Goal: Feedback & Contribution: Leave review/rating

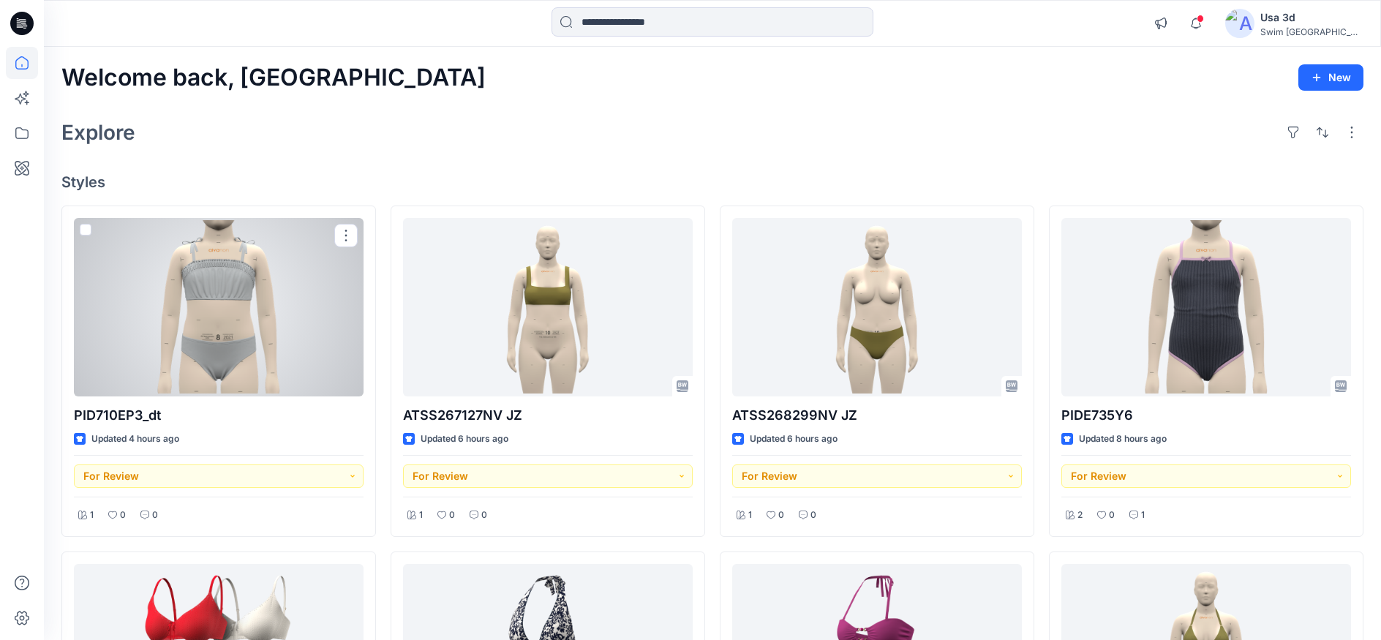
click at [176, 333] on div at bounding box center [219, 307] width 290 height 178
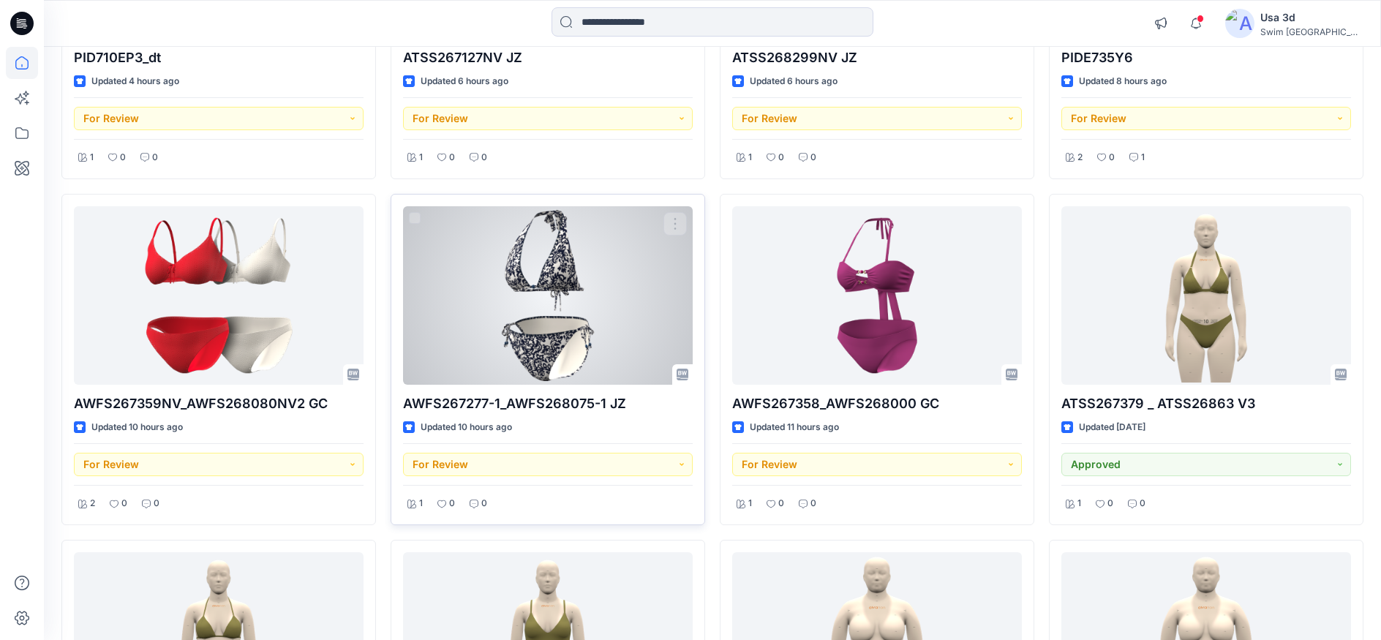
scroll to position [366, 0]
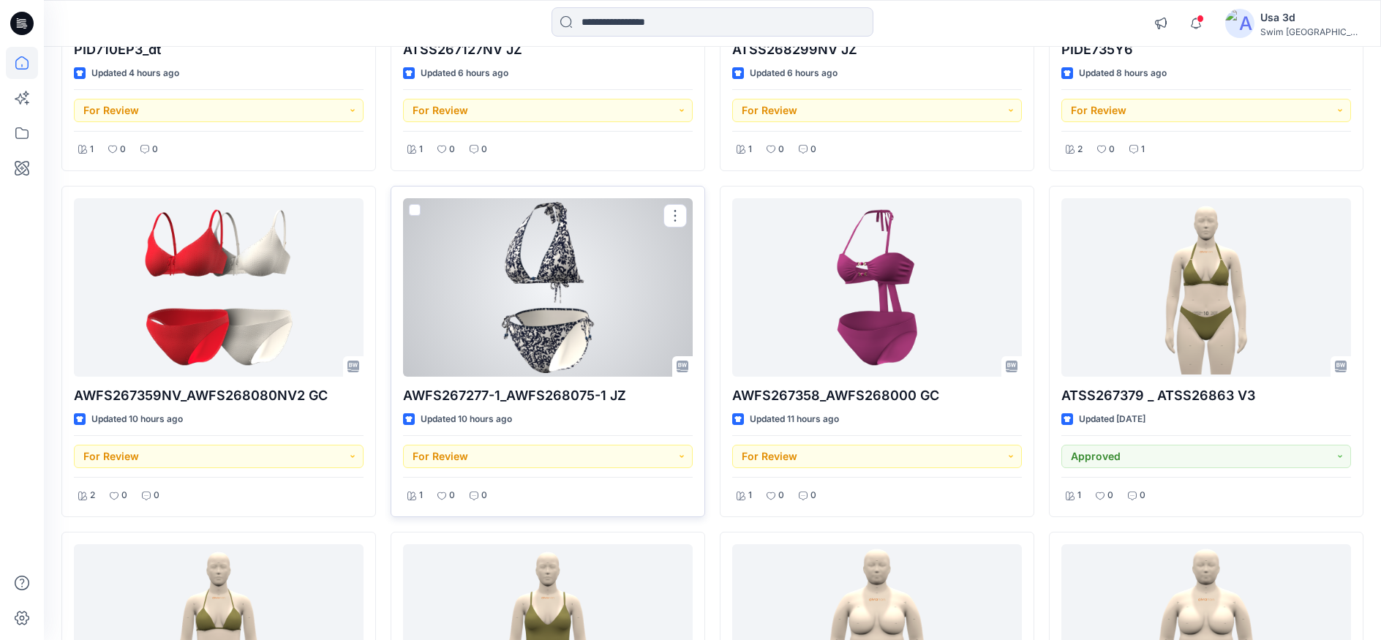
click at [524, 293] on div at bounding box center [548, 287] width 290 height 178
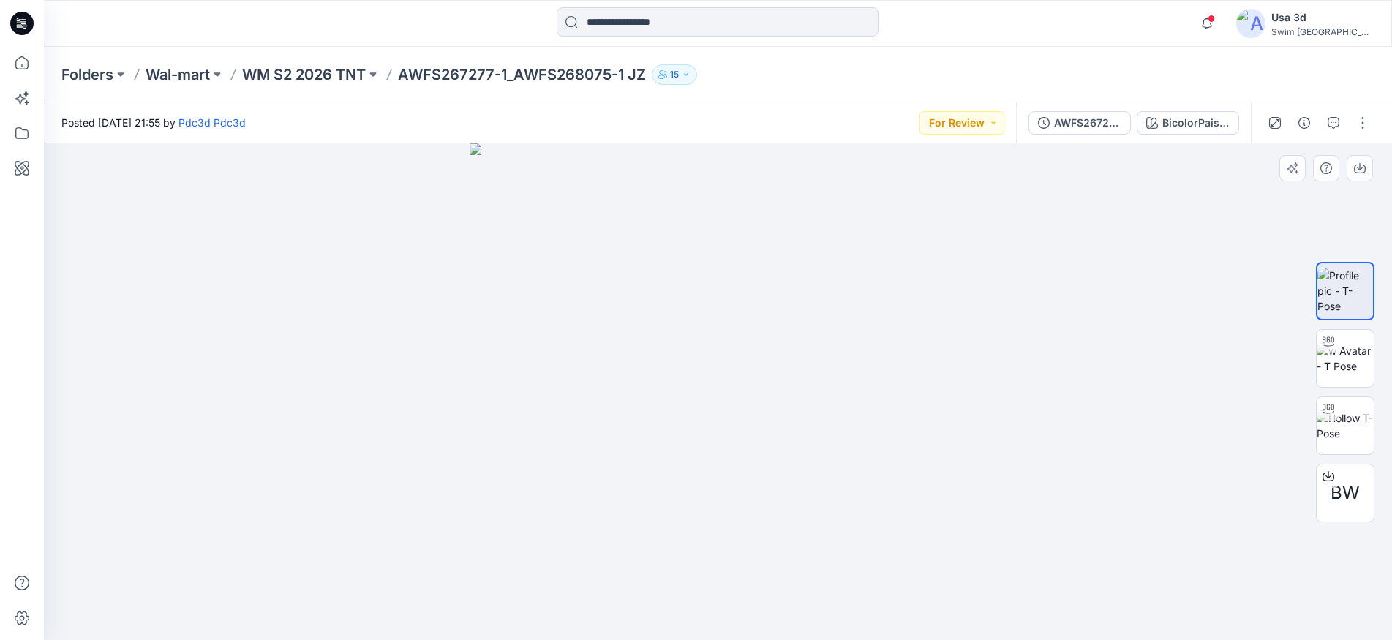
drag, startPoint x: 762, startPoint y: 344, endPoint x: 886, endPoint y: 330, distance: 124.4
click at [886, 330] on img at bounding box center [718, 391] width 497 height 497
click at [1357, 364] on img at bounding box center [1344, 358] width 57 height 31
click at [1352, 418] on img at bounding box center [1344, 425] width 57 height 31
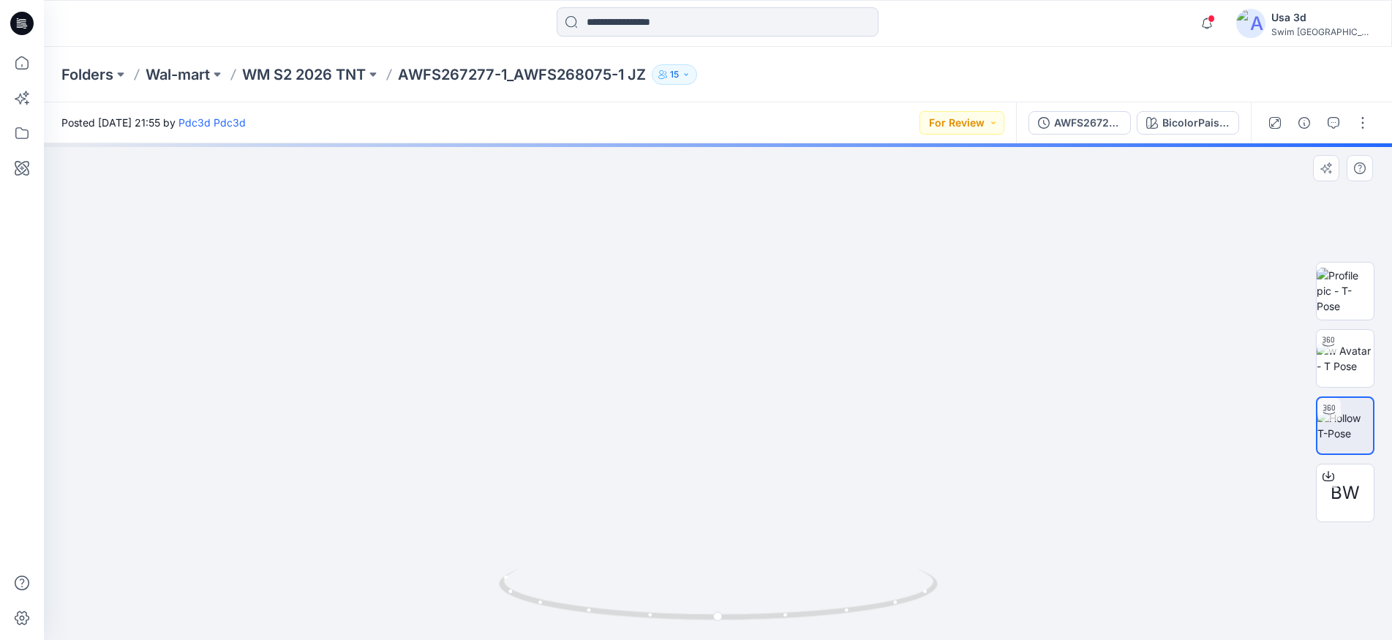
click at [693, 272] on img at bounding box center [718, 160] width 1426 height 962
drag, startPoint x: 701, startPoint y: 434, endPoint x: 689, endPoint y: 349, distance: 86.5
click at [701, 431] on img at bounding box center [718, 160] width 1426 height 961
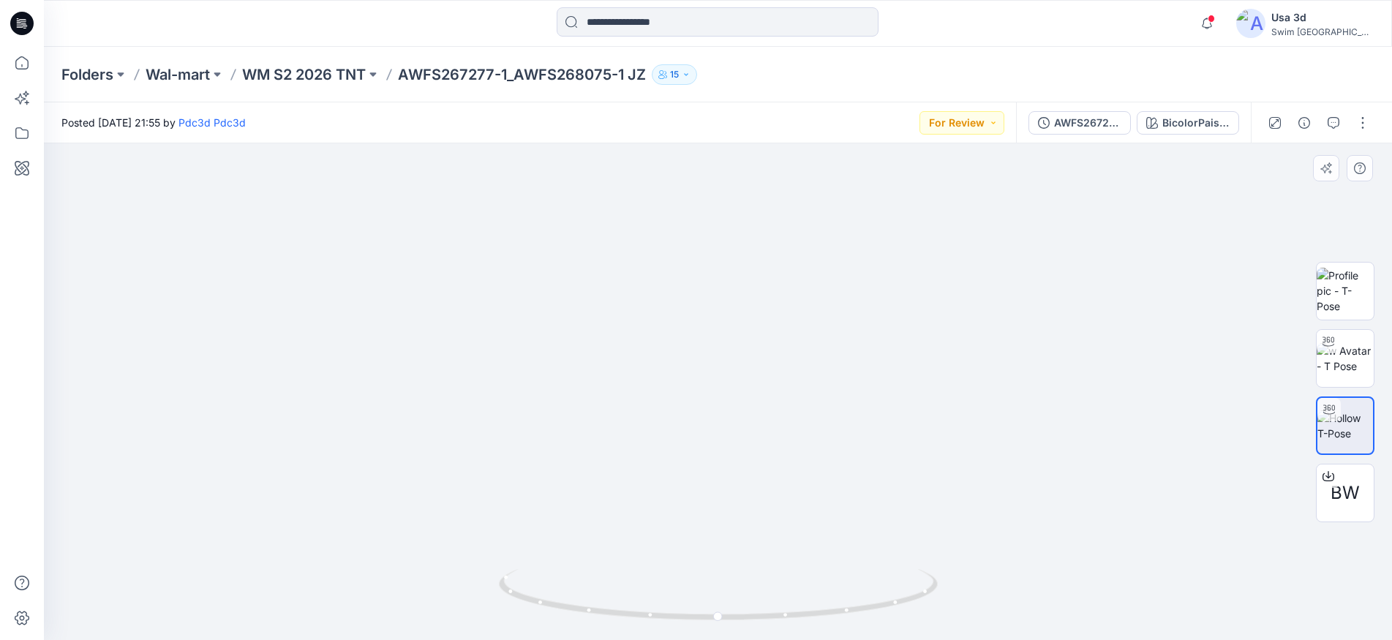
drag, startPoint x: 623, startPoint y: 202, endPoint x: 640, endPoint y: 374, distance: 173.4
click at [640, 374] on img at bounding box center [741, 224] width 1426 height 834
drag, startPoint x: 604, startPoint y: 284, endPoint x: 558, endPoint y: 495, distance: 216.3
click at [558, 495] on img at bounding box center [689, 364] width 1426 height 551
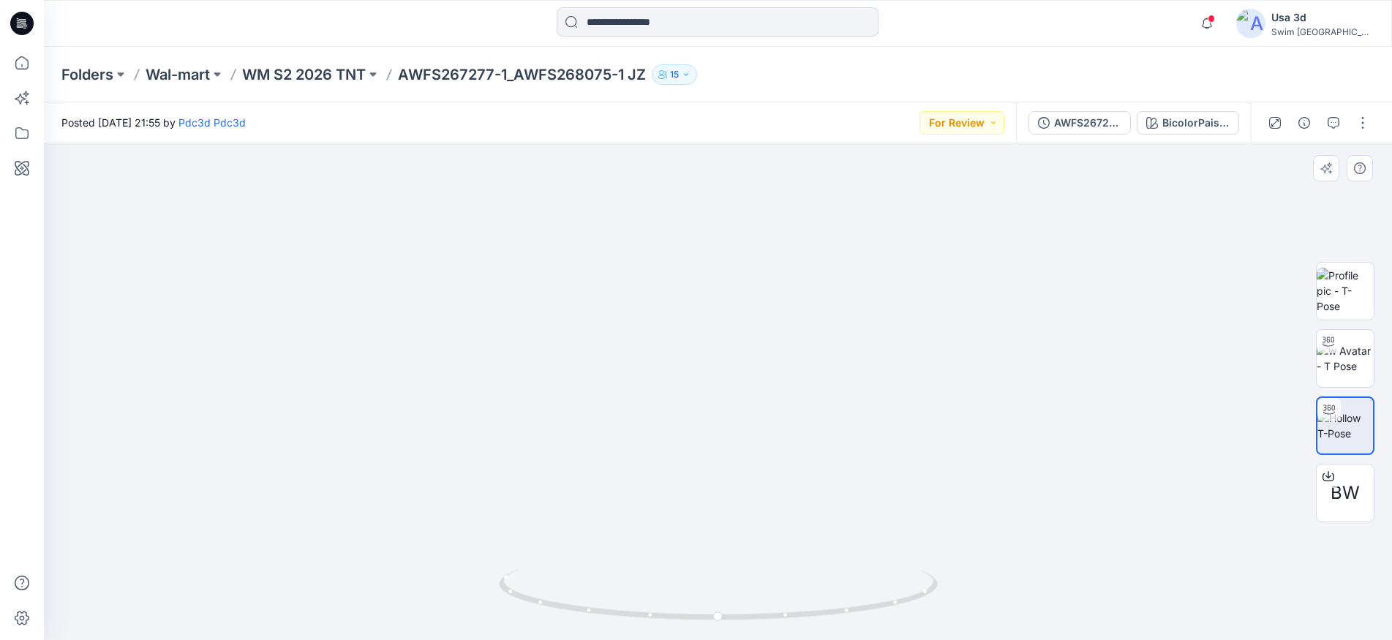
click at [570, 412] on img at bounding box center [689, 364] width 1426 height 551
drag, startPoint x: 571, startPoint y: 390, endPoint x: 571, endPoint y: 342, distance: 47.5
click at [571, 375] on img at bounding box center [693, 333] width 1426 height 616
click at [570, 294] on img at bounding box center [693, 325] width 1426 height 630
drag, startPoint x: 600, startPoint y: 459, endPoint x: 536, endPoint y: 0, distance: 463.0
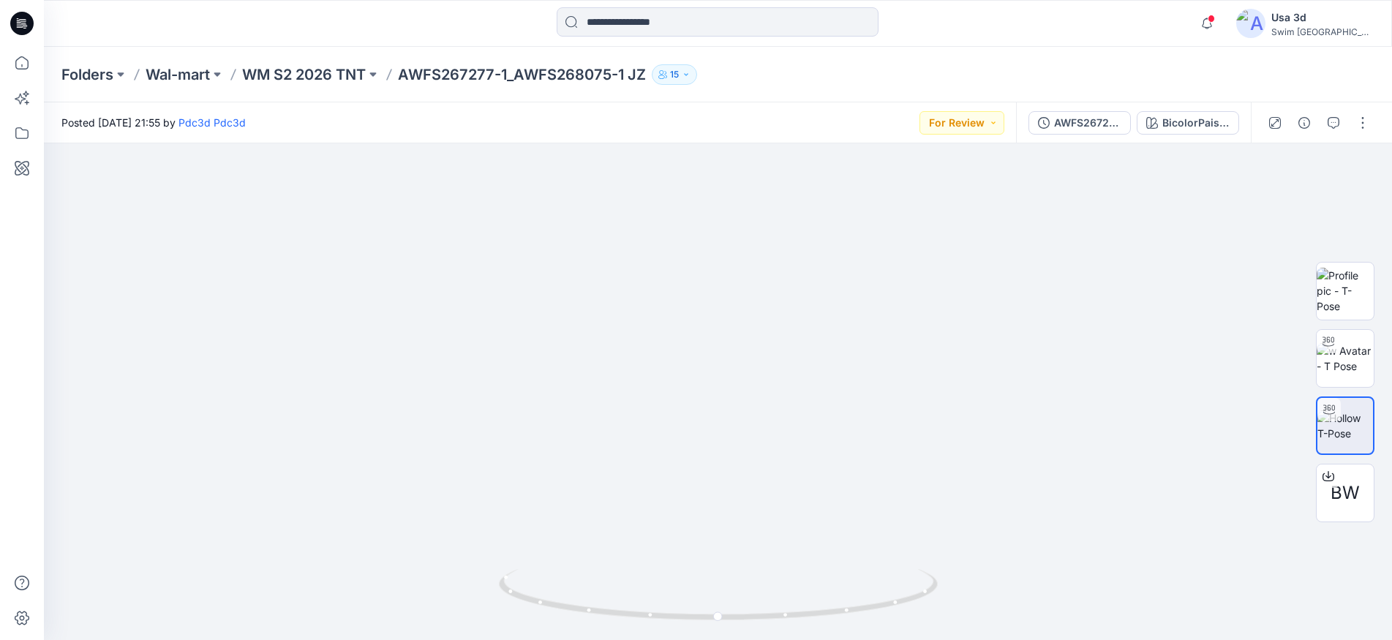
click at [536, 3] on div "Notifications Pdc3d Pdc3d has updated PID710EP3_dt with PID710EP3_dt_alsizes 3 …" at bounding box center [696, 320] width 1392 height 640
drag, startPoint x: 648, startPoint y: 394, endPoint x: 641, endPoint y: 271, distance: 123.0
click at [641, 271] on img at bounding box center [679, 14] width 1426 height 1253
click at [294, 52] on div "Folders Wal-mart WM S2 2026 TNT AWFS267277-1_AWFS268075-1 JZ 15" at bounding box center [718, 75] width 1348 height 56
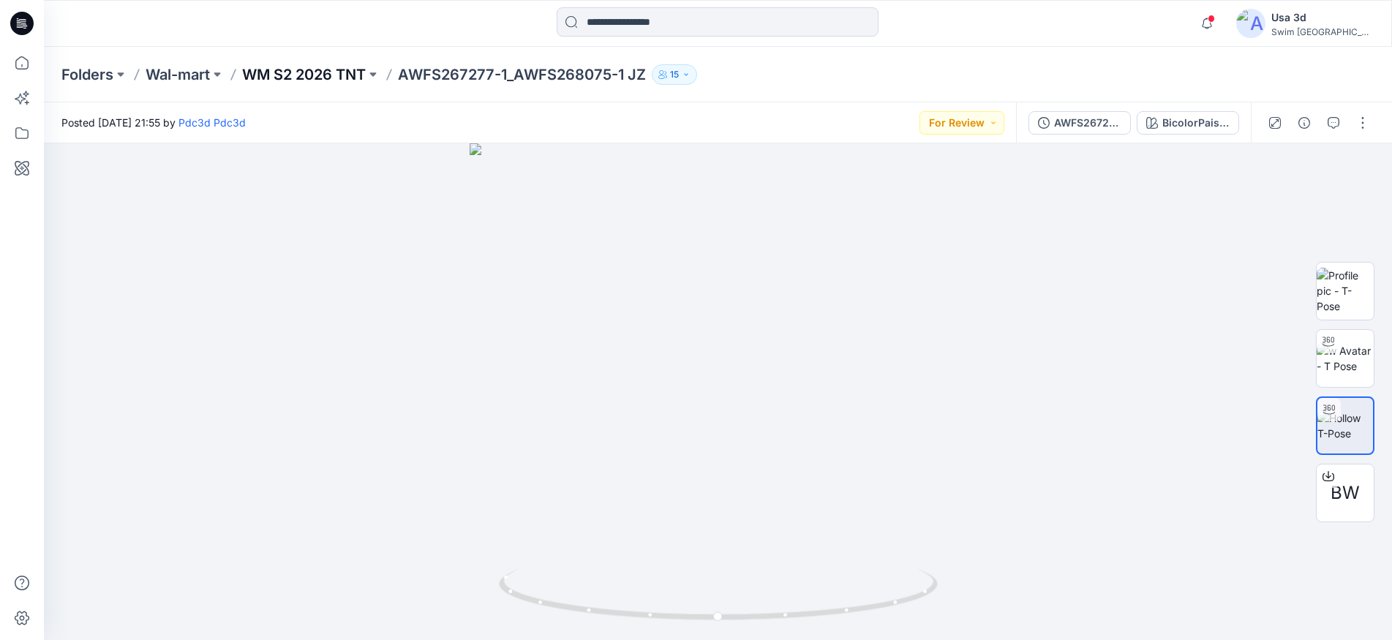
click at [292, 74] on p "WM S2 2026 TNT" at bounding box center [304, 74] width 124 height 20
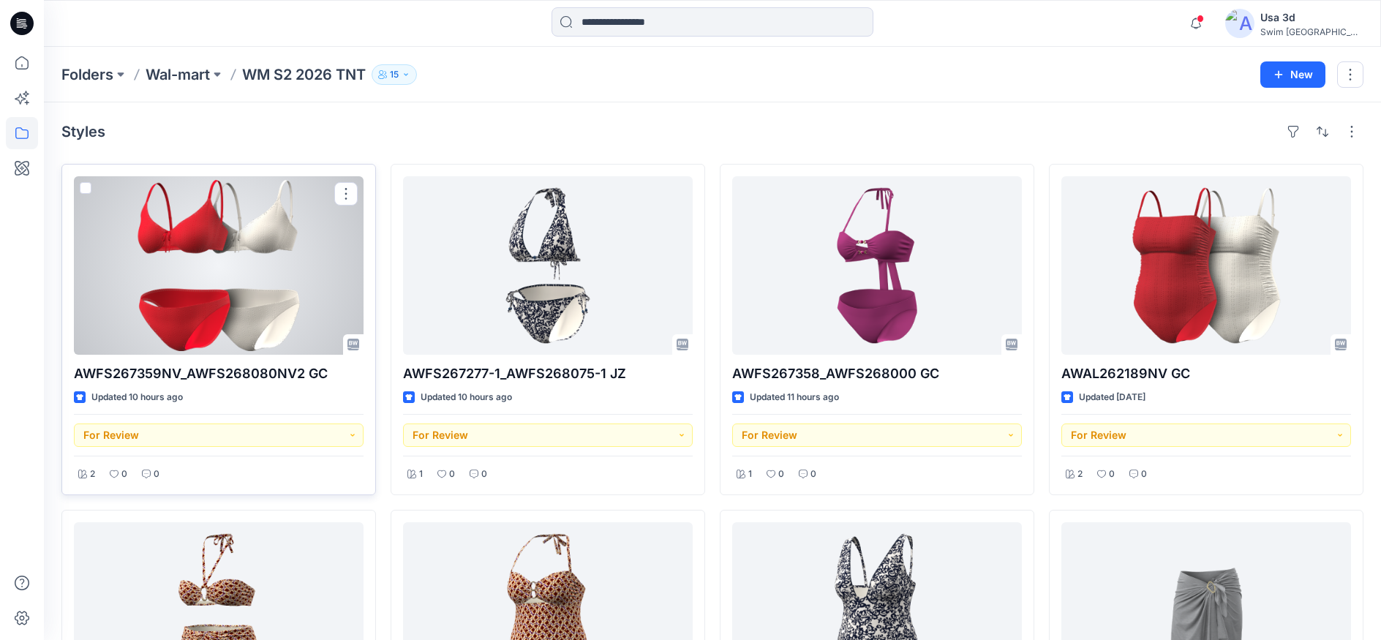
click at [292, 283] on div at bounding box center [219, 265] width 290 height 178
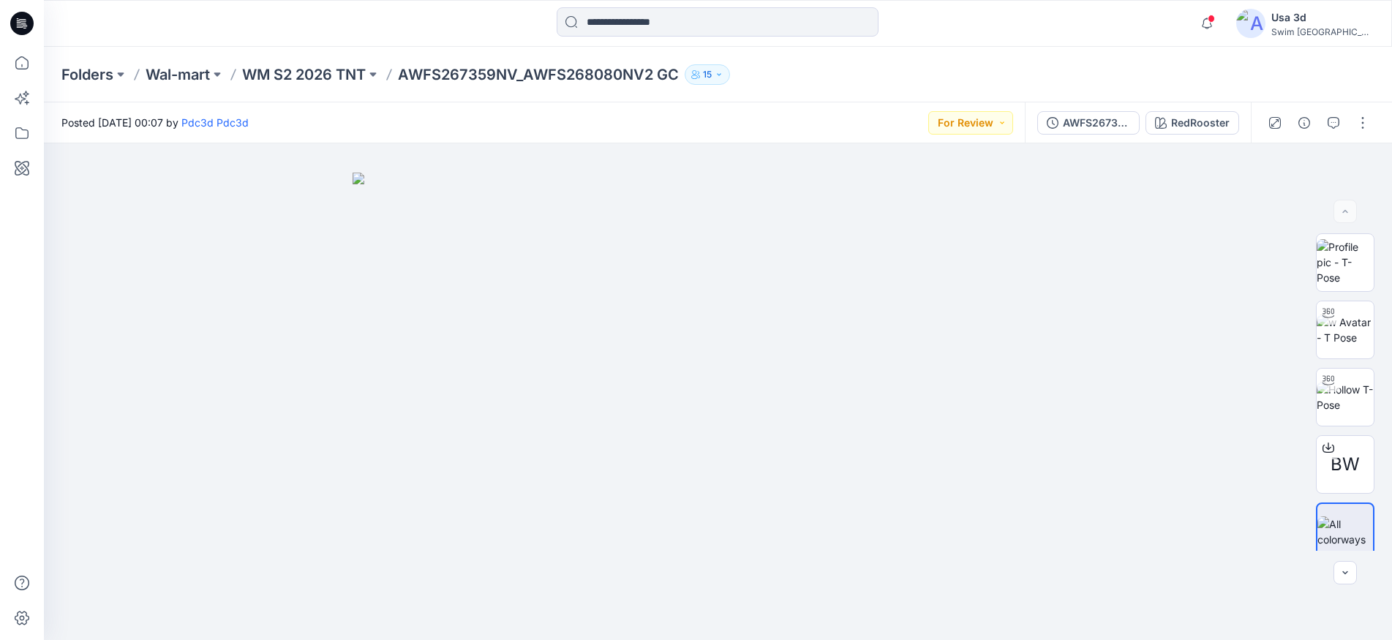
click at [25, 22] on icon at bounding box center [23, 21] width 7 height 1
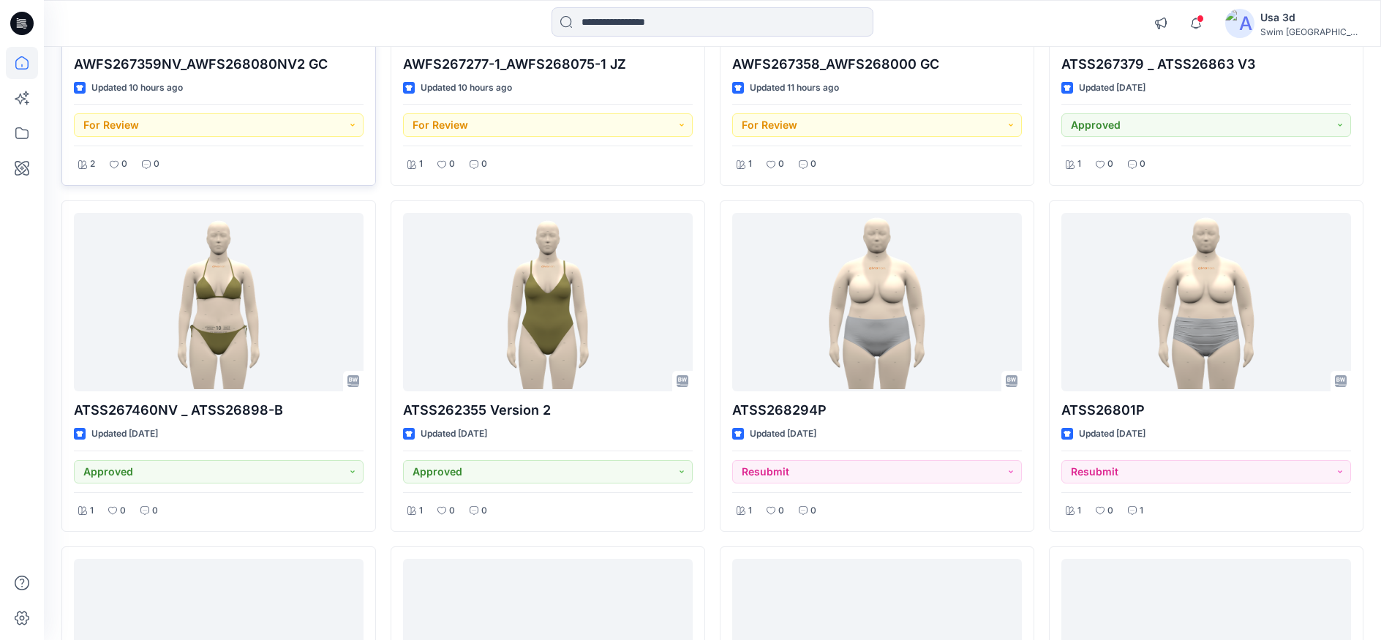
scroll to position [804, 0]
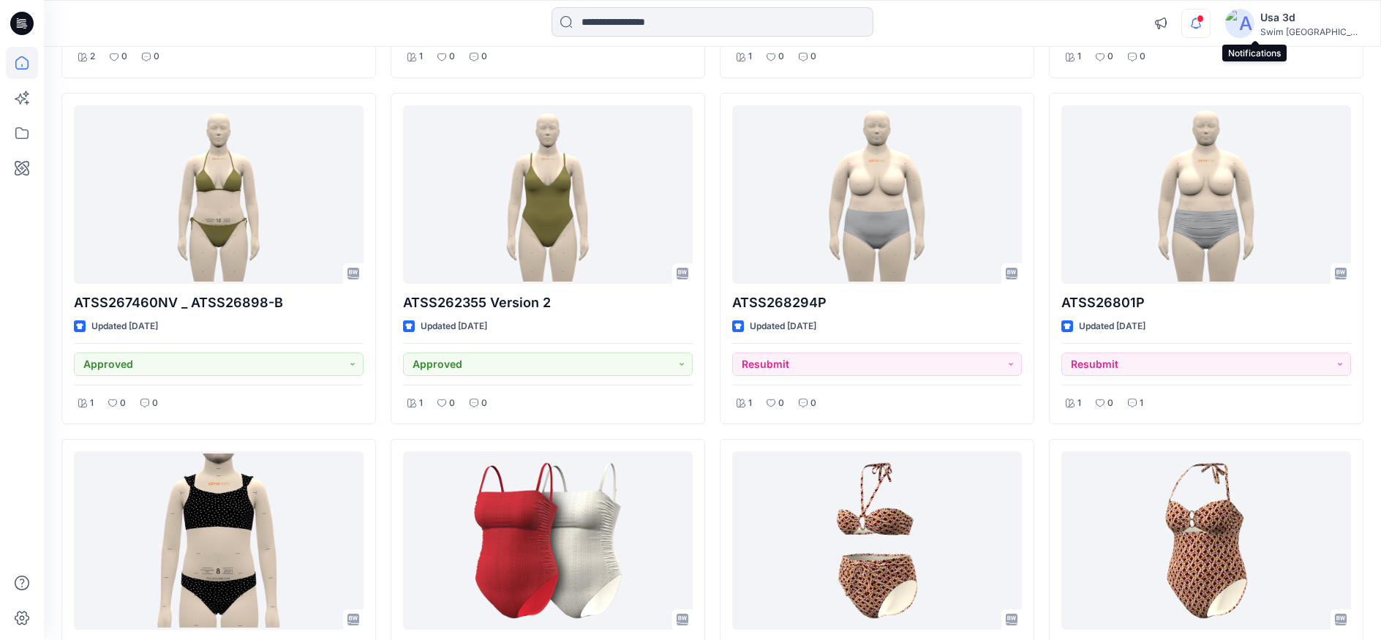
click at [1210, 25] on icon "button" at bounding box center [1196, 23] width 28 height 29
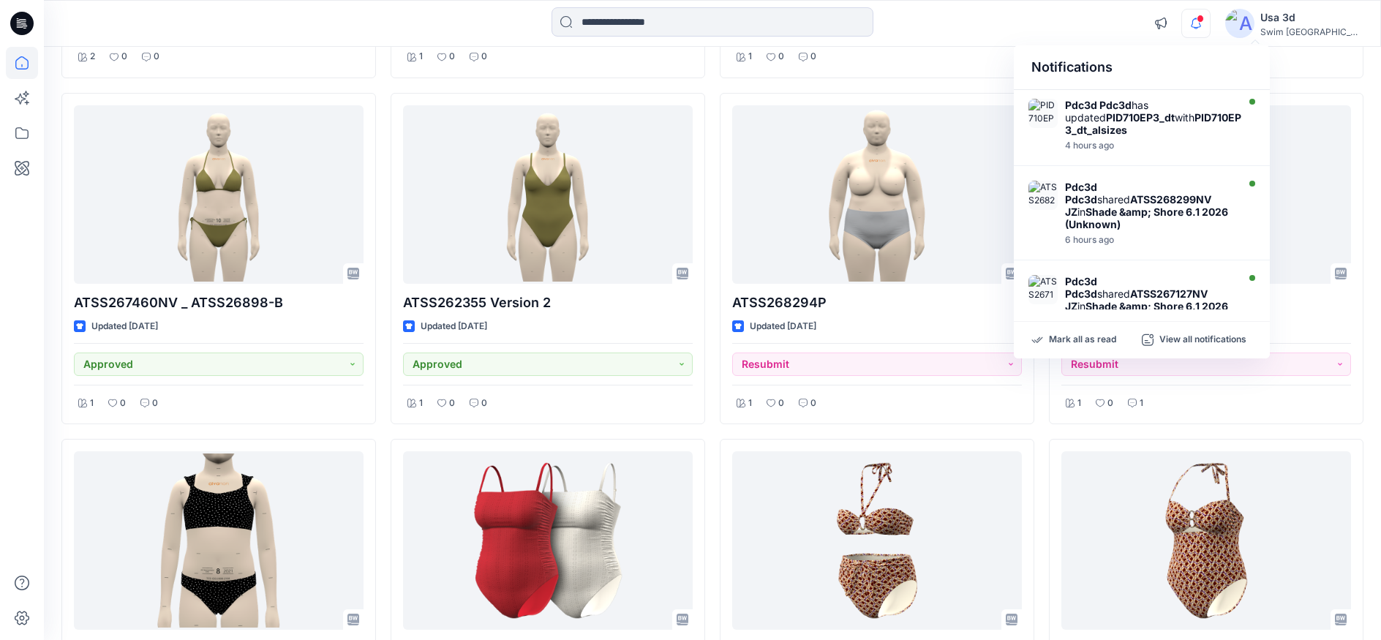
click at [1210, 23] on icon "button" at bounding box center [1196, 23] width 28 height 29
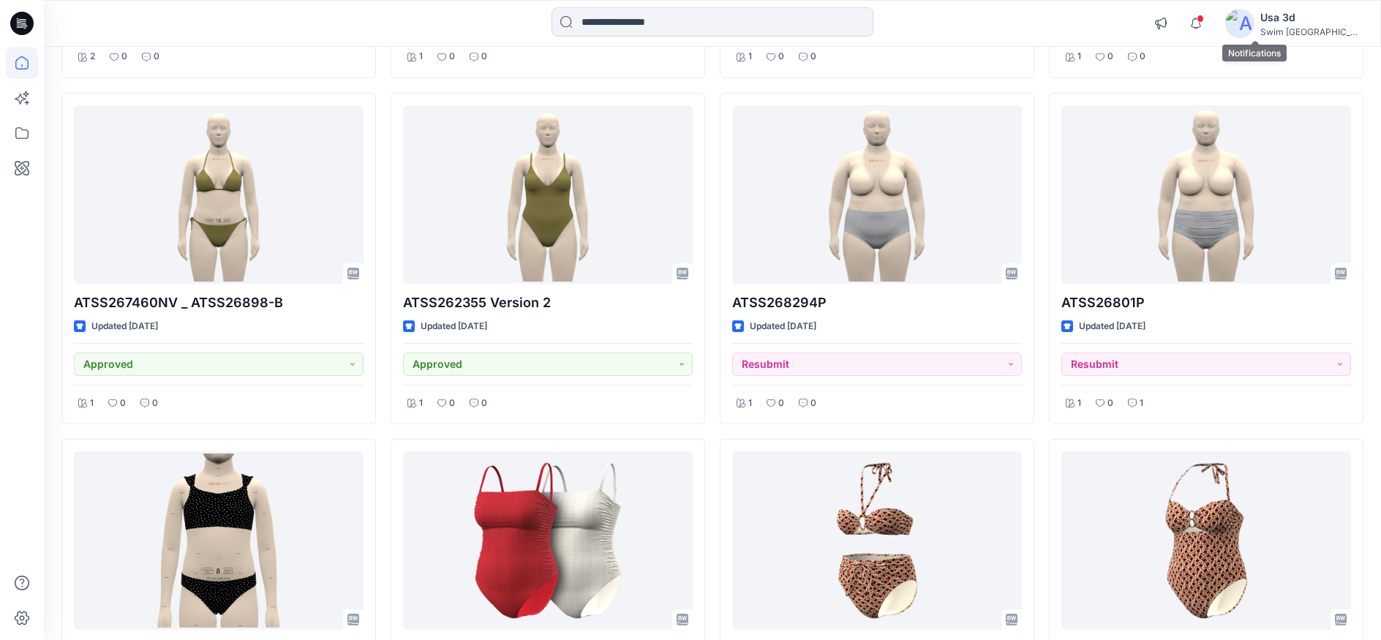
click at [1204, 18] on span at bounding box center [1199, 19] width 7 height 8
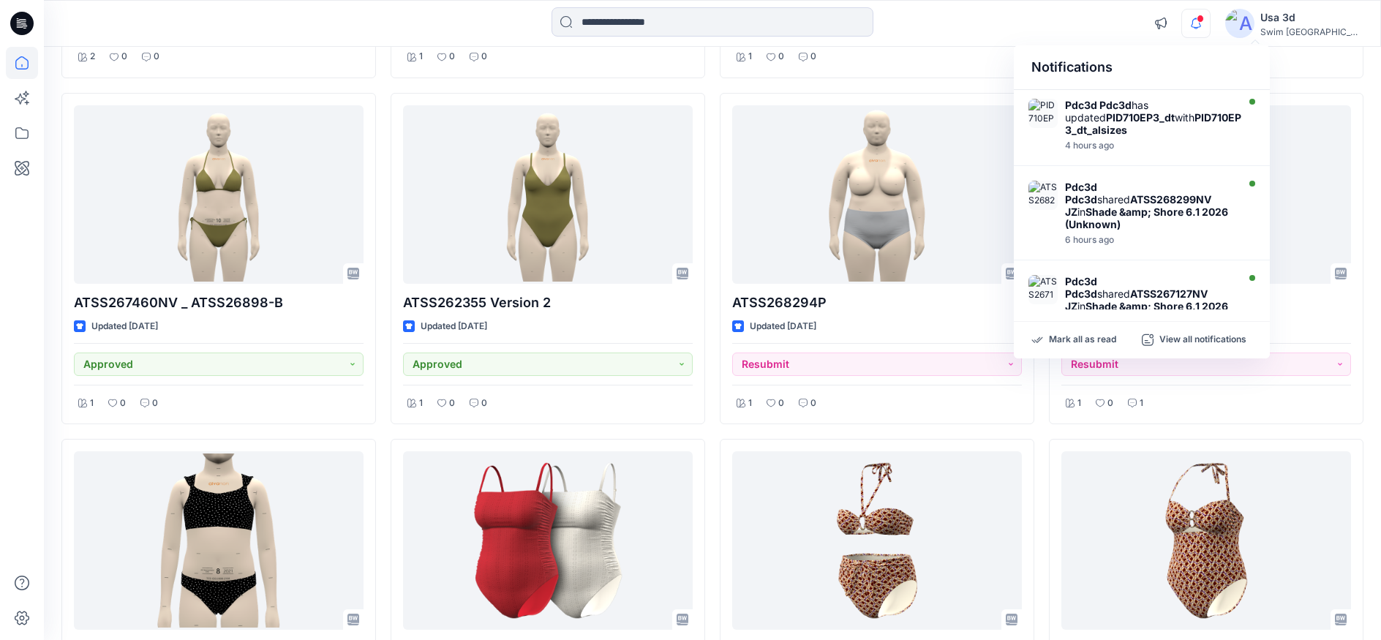
click at [1210, 23] on icon "button" at bounding box center [1196, 23] width 28 height 29
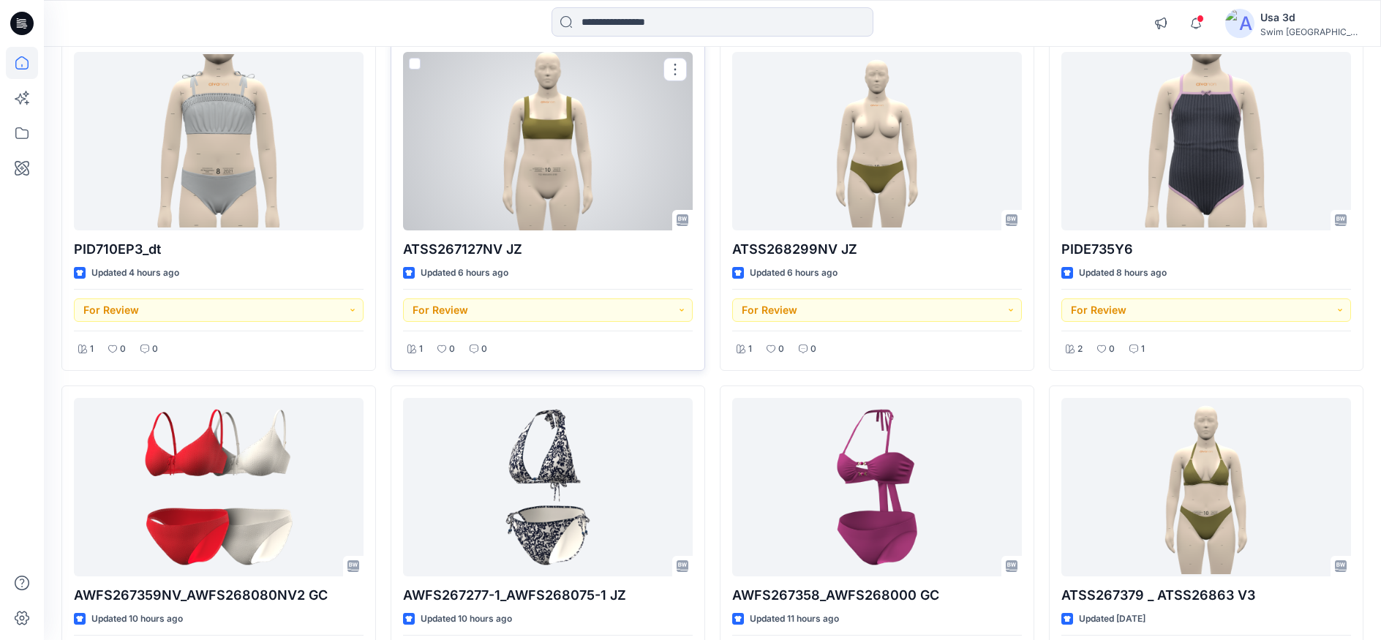
scroll to position [219, 0]
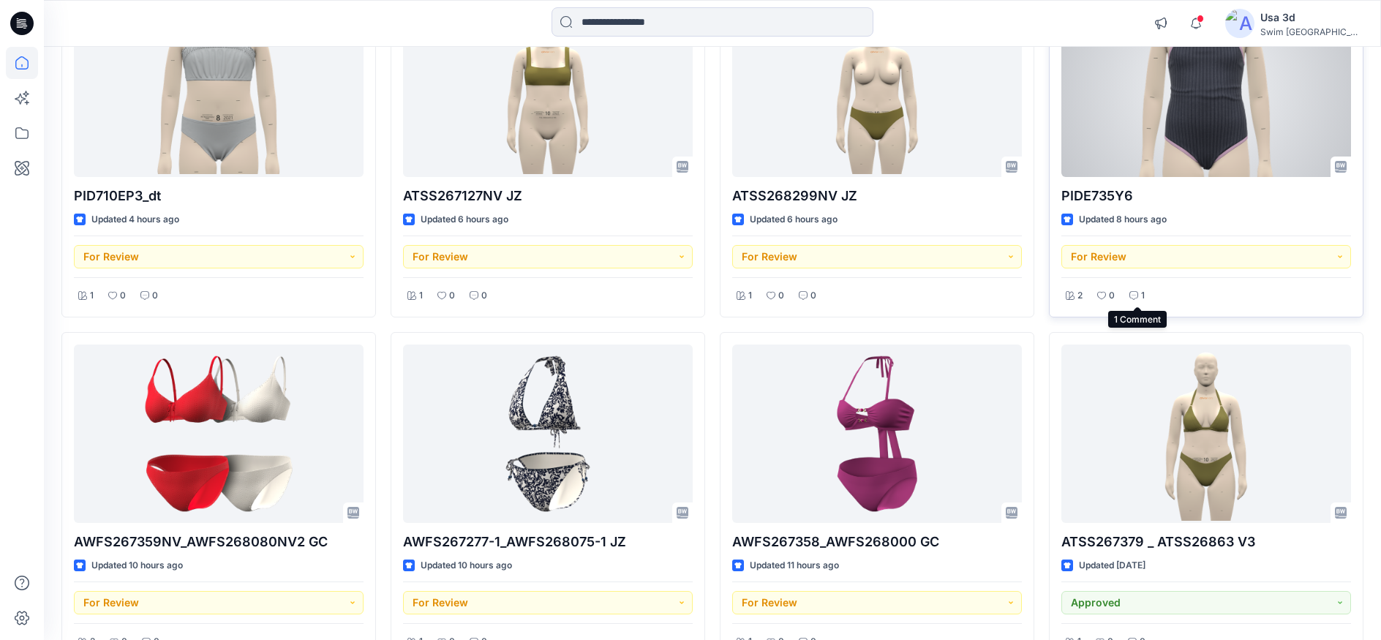
click at [1135, 298] on icon at bounding box center [1133, 295] width 9 height 9
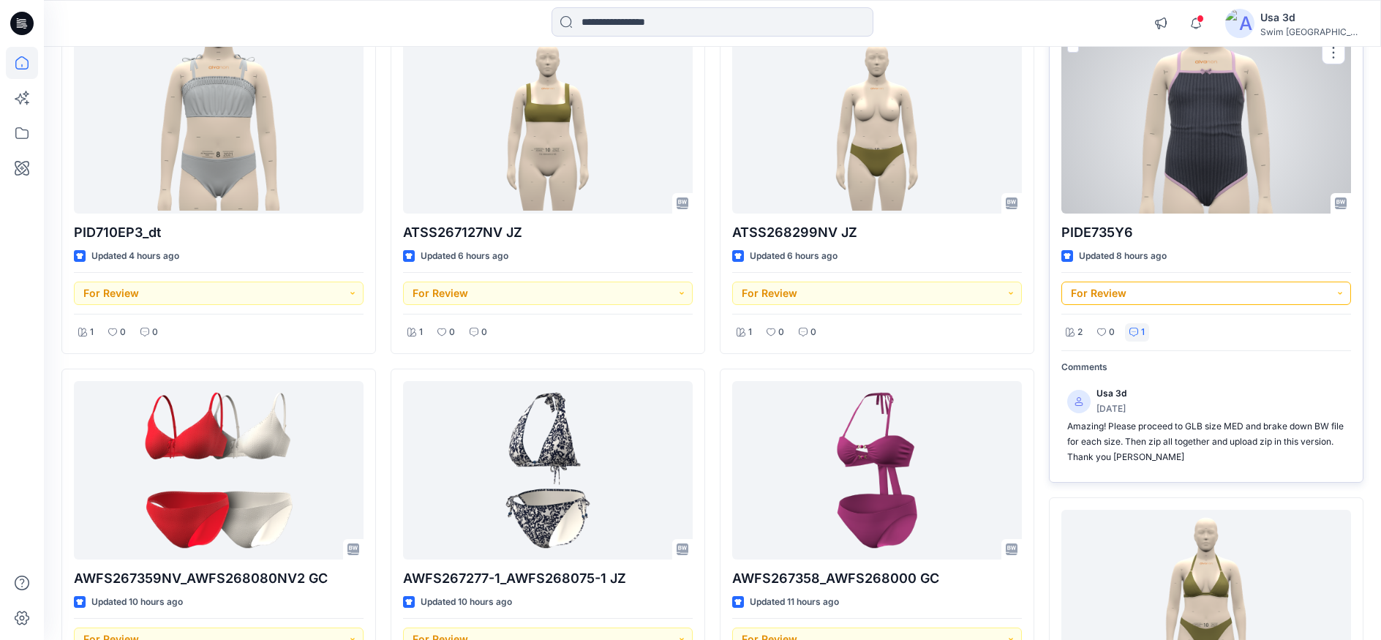
scroll to position [73, 0]
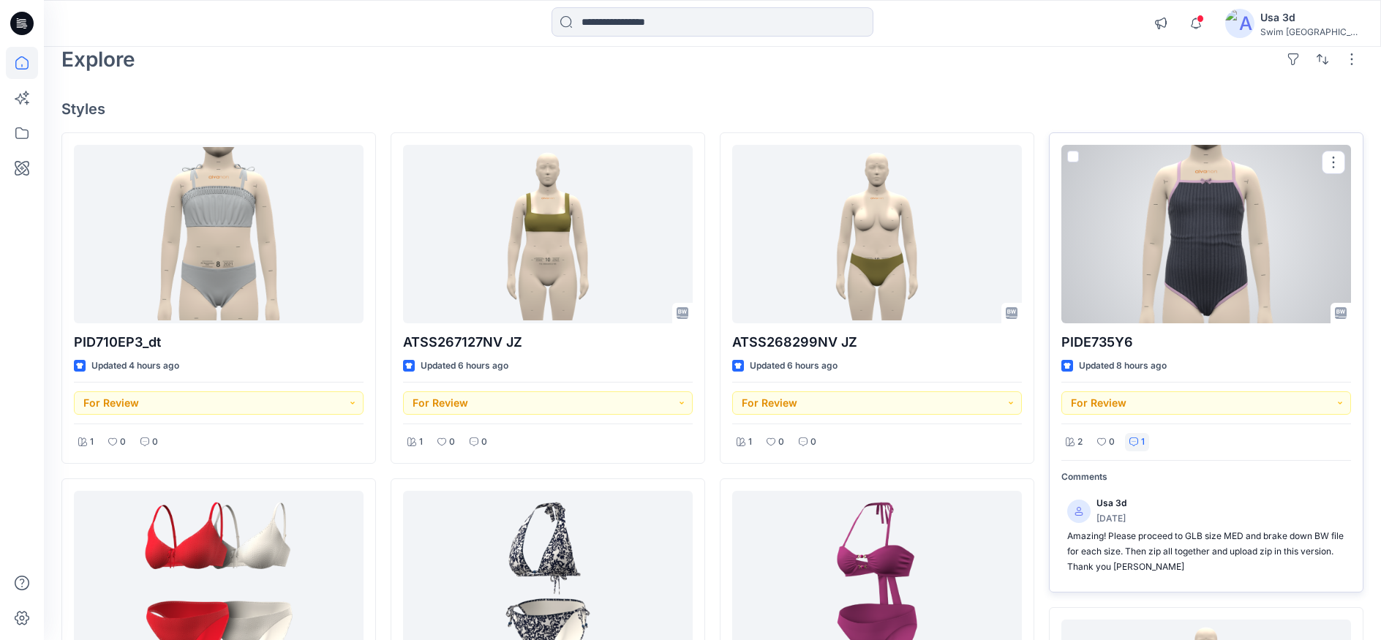
click at [1221, 260] on div at bounding box center [1206, 234] width 290 height 178
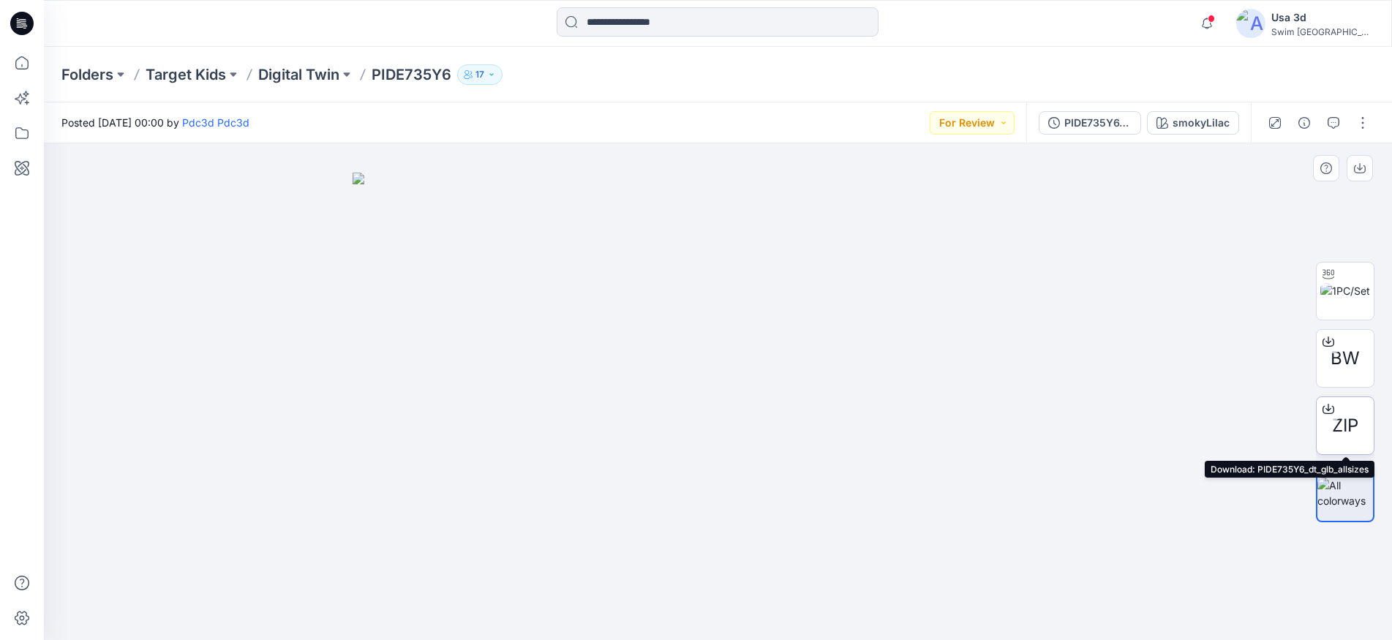
click at [1349, 420] on span "ZIP" at bounding box center [1345, 425] width 26 height 26
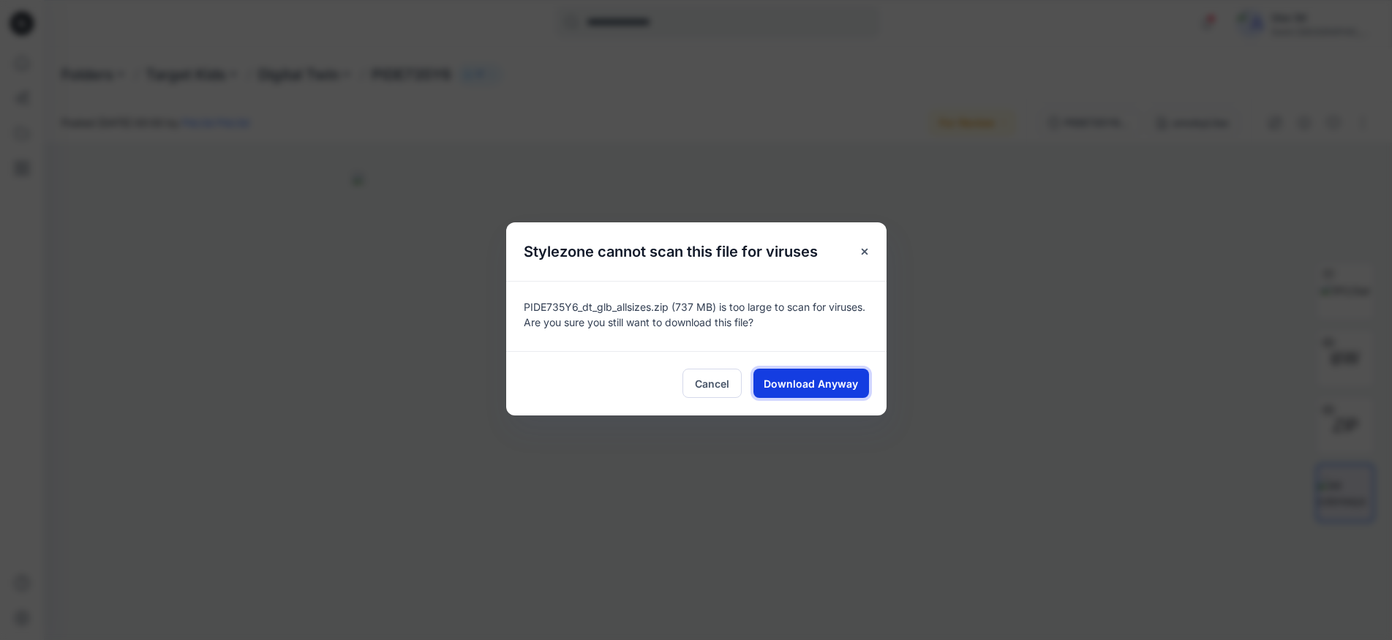
click at [824, 384] on span "Download Anyway" at bounding box center [811, 383] width 94 height 15
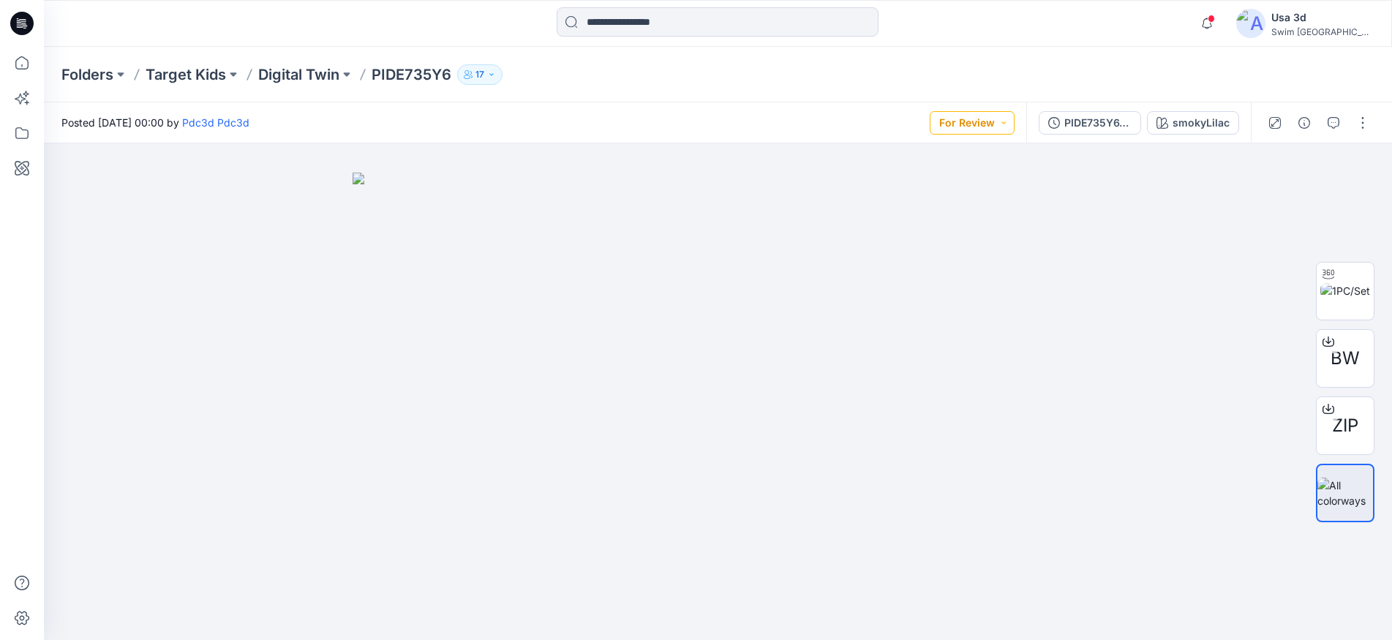
click at [974, 124] on button "For Review" at bounding box center [972, 122] width 85 height 23
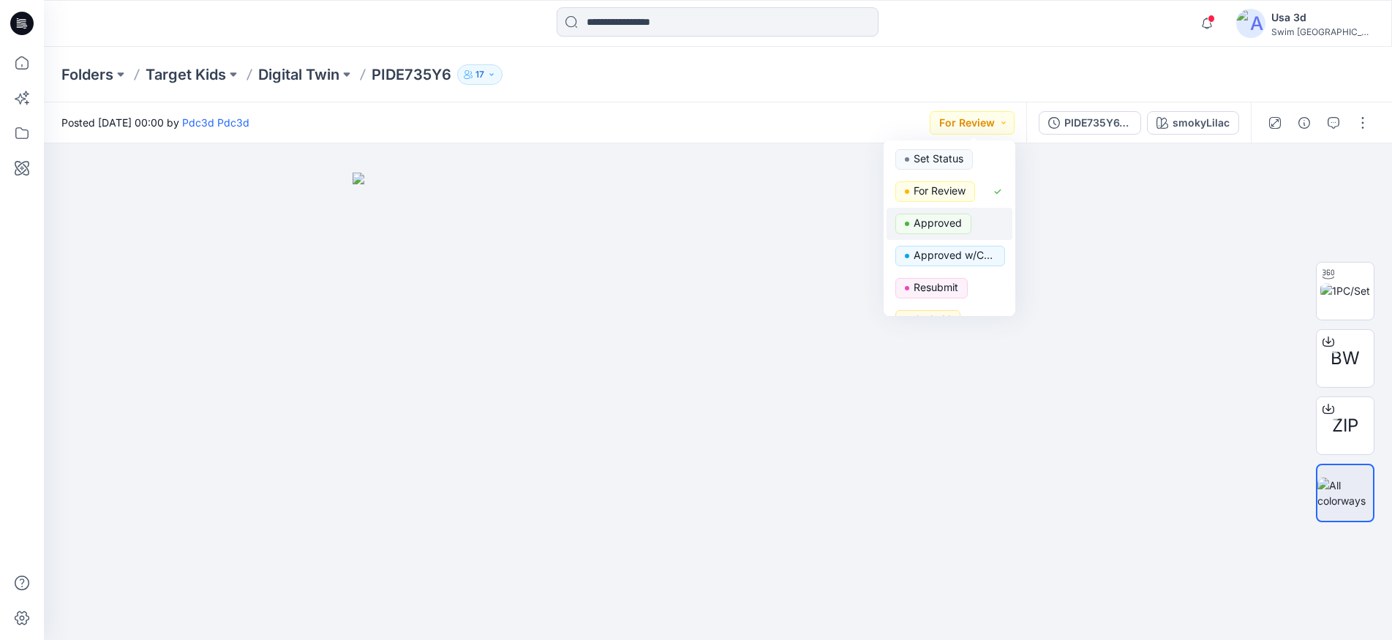
click at [927, 225] on p "Approved" at bounding box center [937, 223] width 48 height 19
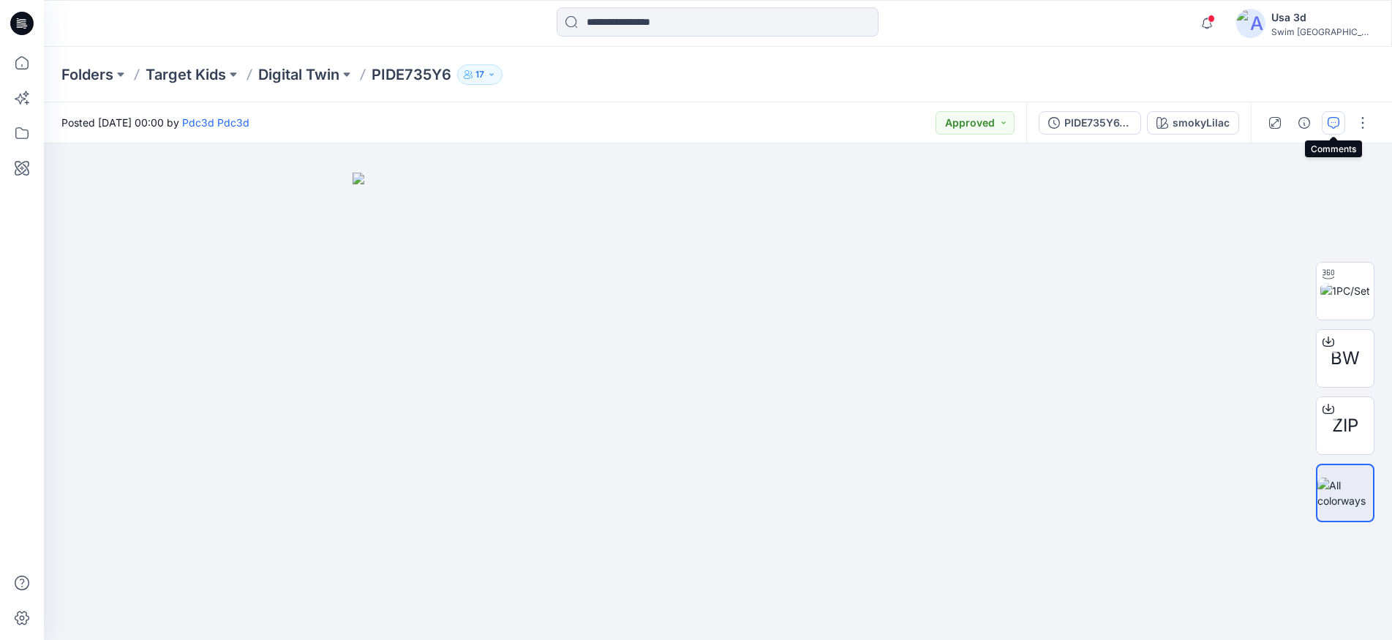
click at [1336, 124] on icon "button" at bounding box center [1333, 123] width 12 height 12
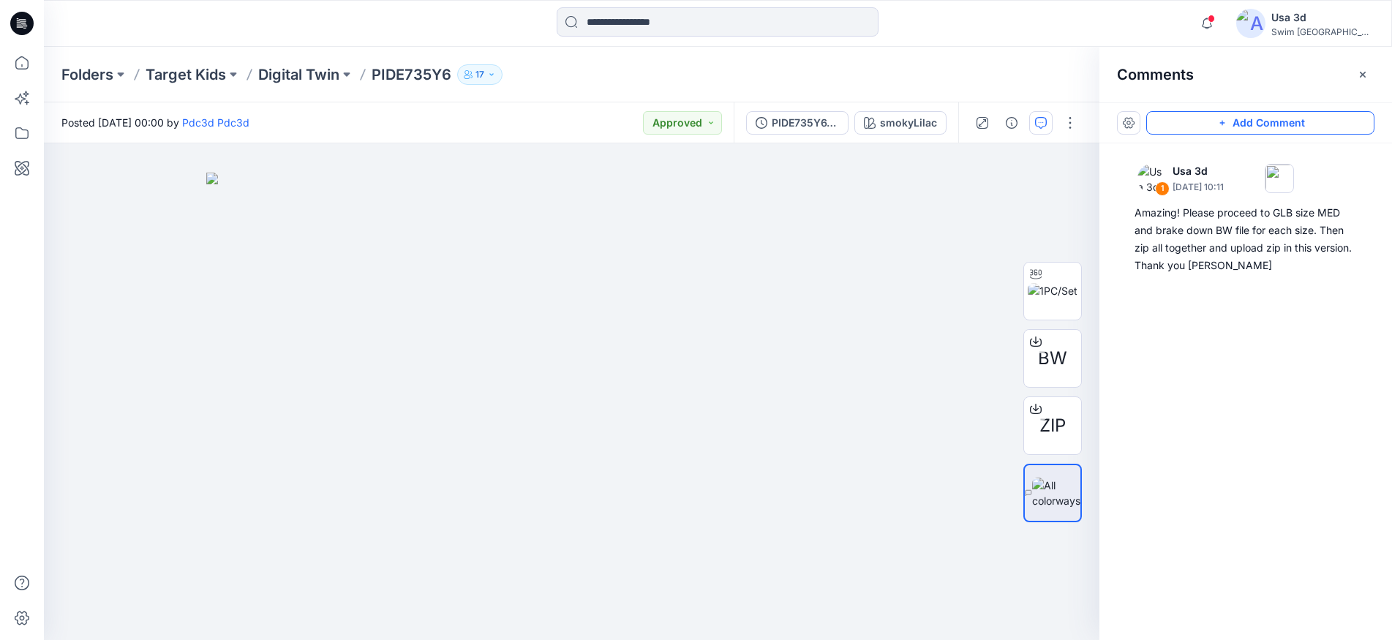
click at [1281, 128] on button "Add Comment" at bounding box center [1260, 122] width 228 height 23
click at [144, 197] on div "2 1 Usa 3d [DATE] 10:11 Amazing! Please proceed to GLB size MED and brake down …" at bounding box center [571, 391] width 1055 height 497
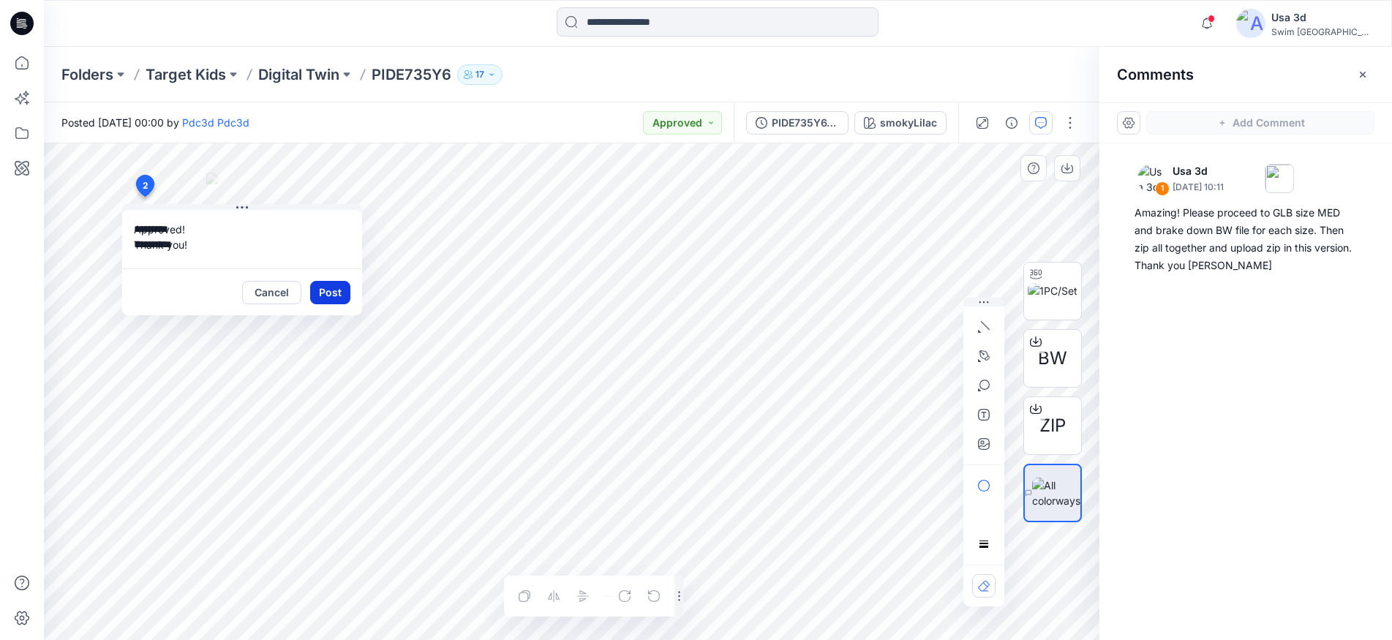
type textarea "**********"
click at [334, 295] on button "Post" at bounding box center [330, 292] width 40 height 23
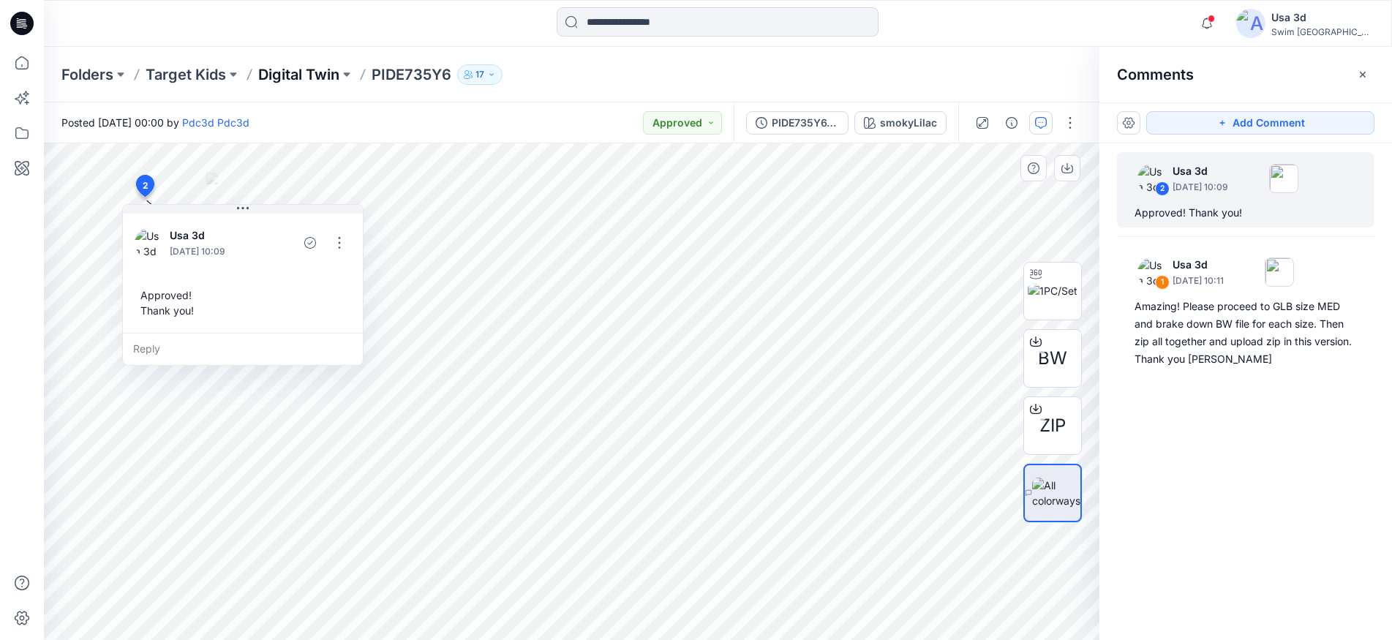
click at [290, 76] on p "Digital Twin" at bounding box center [298, 74] width 81 height 20
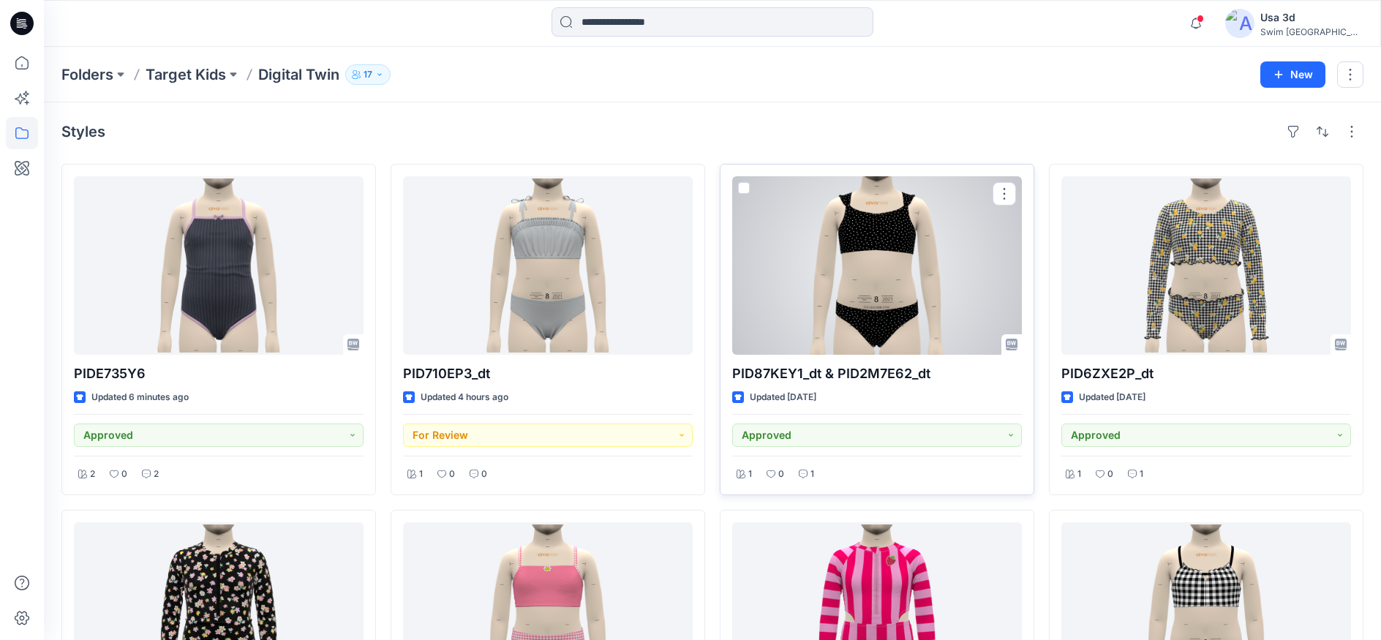
click at [933, 310] on div at bounding box center [877, 265] width 290 height 178
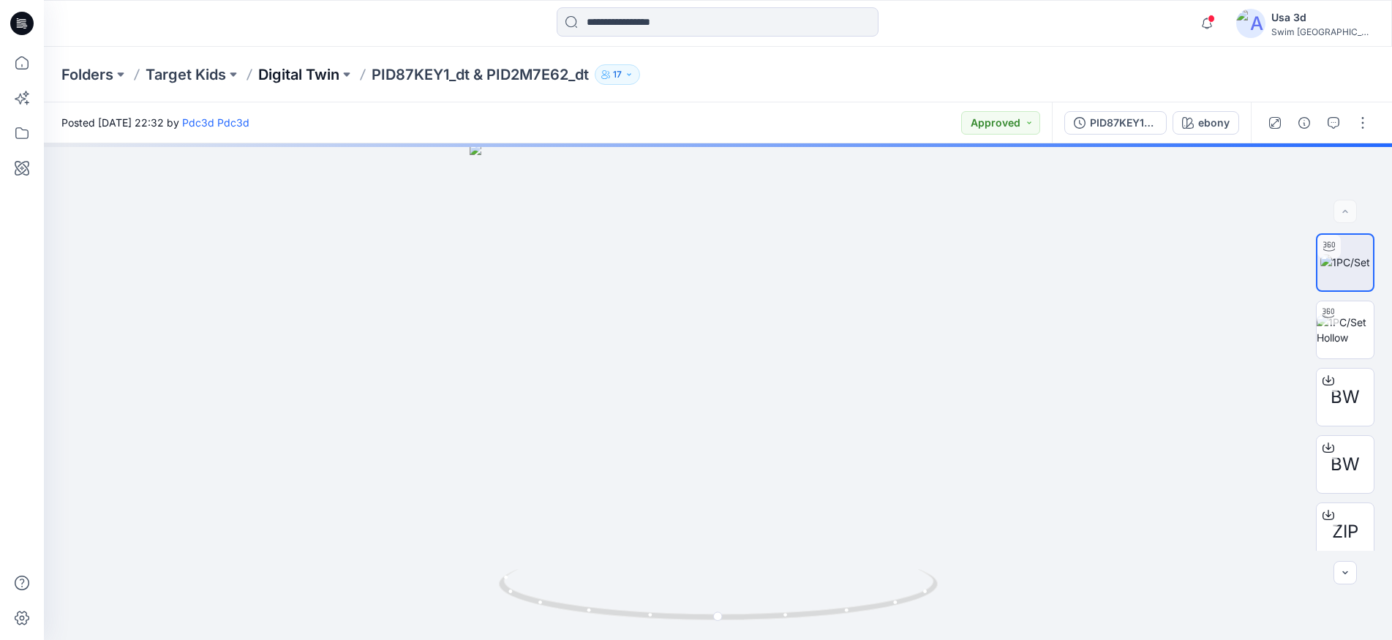
click at [302, 82] on p "Digital Twin" at bounding box center [298, 74] width 81 height 20
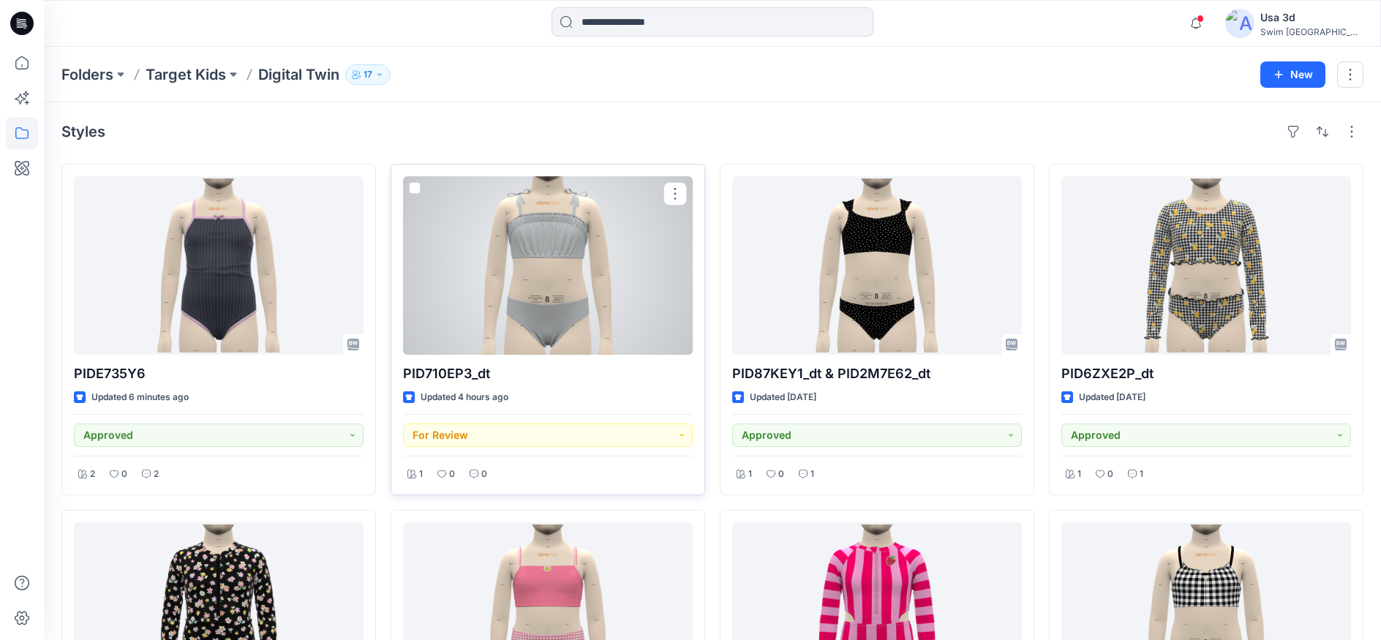
click at [493, 259] on div at bounding box center [548, 265] width 290 height 178
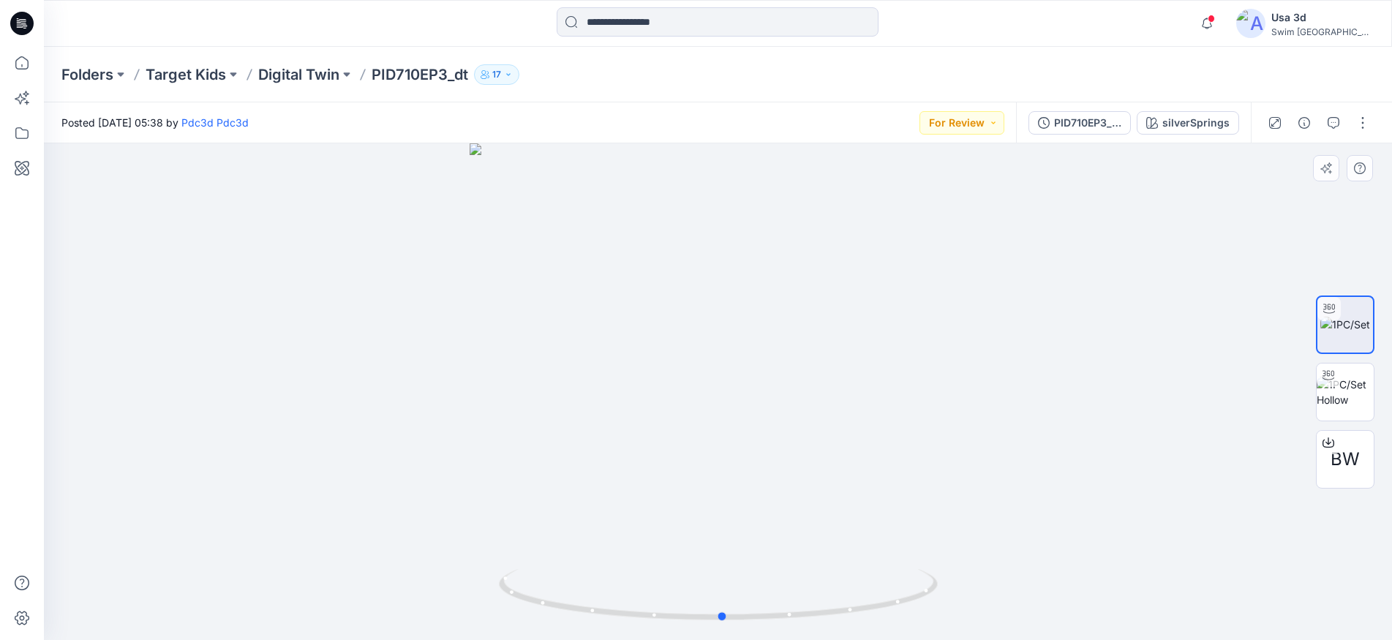
drag, startPoint x: 746, startPoint y: 343, endPoint x: 767, endPoint y: 341, distance: 21.3
click at [767, 341] on div at bounding box center [718, 391] width 1348 height 497
click at [1066, 122] on div "PID710EP3_dt_alsizes" at bounding box center [1087, 123] width 67 height 16
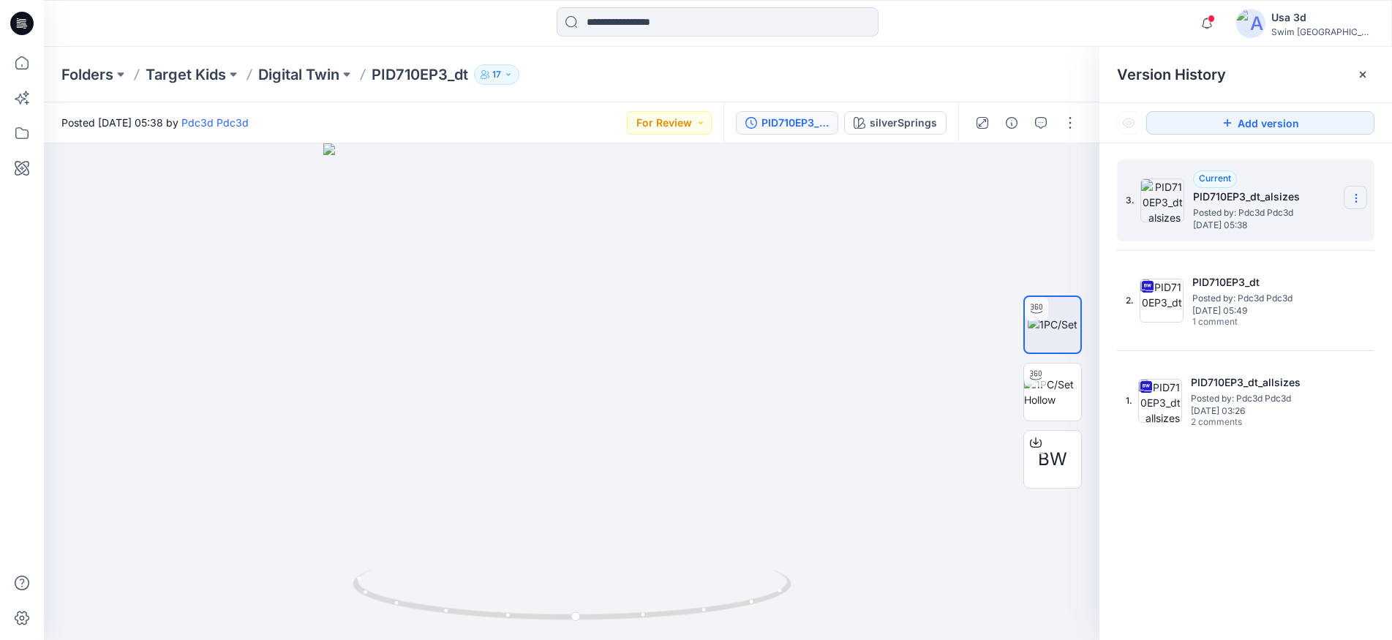
click at [1356, 202] on icon at bounding box center [1355, 201] width 1 height 1
click at [1358, 196] on icon at bounding box center [1356, 198] width 12 height 12
click at [1007, 189] on div at bounding box center [571, 391] width 1055 height 497
click at [1055, 456] on span "BW" at bounding box center [1052, 459] width 29 height 26
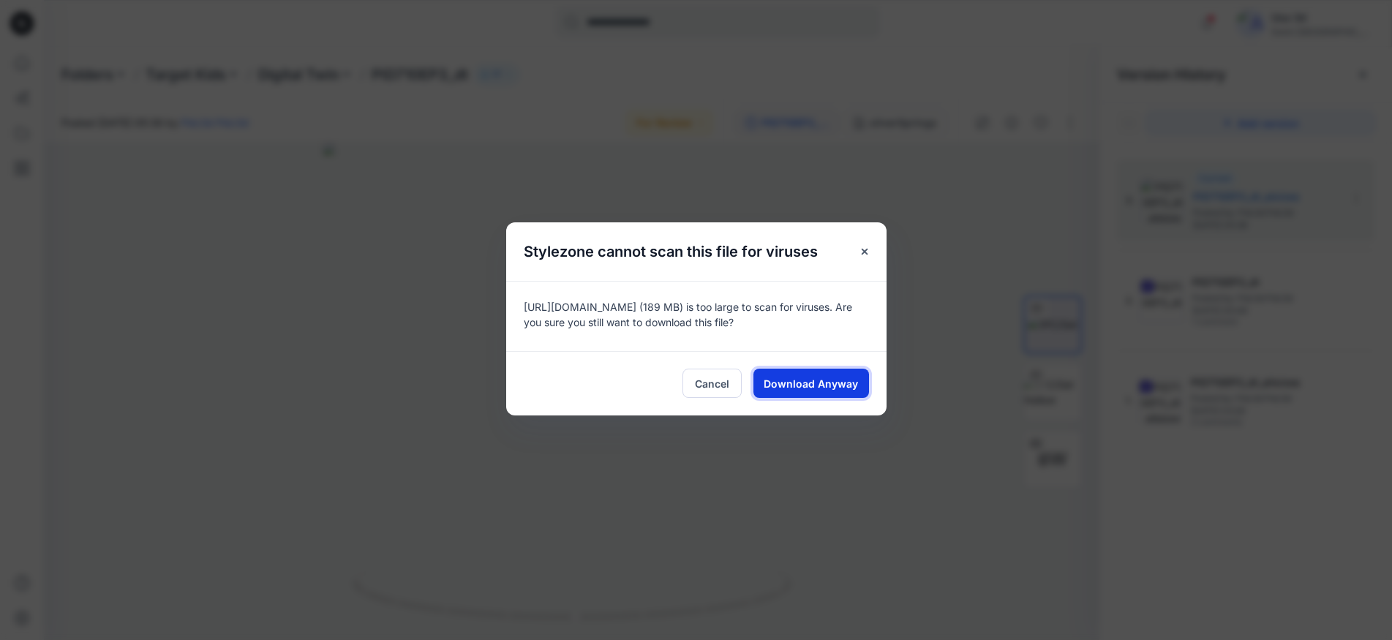
click at [810, 380] on span "Download Anyway" at bounding box center [811, 383] width 94 height 15
